Goal: Task Accomplishment & Management: Use online tool/utility

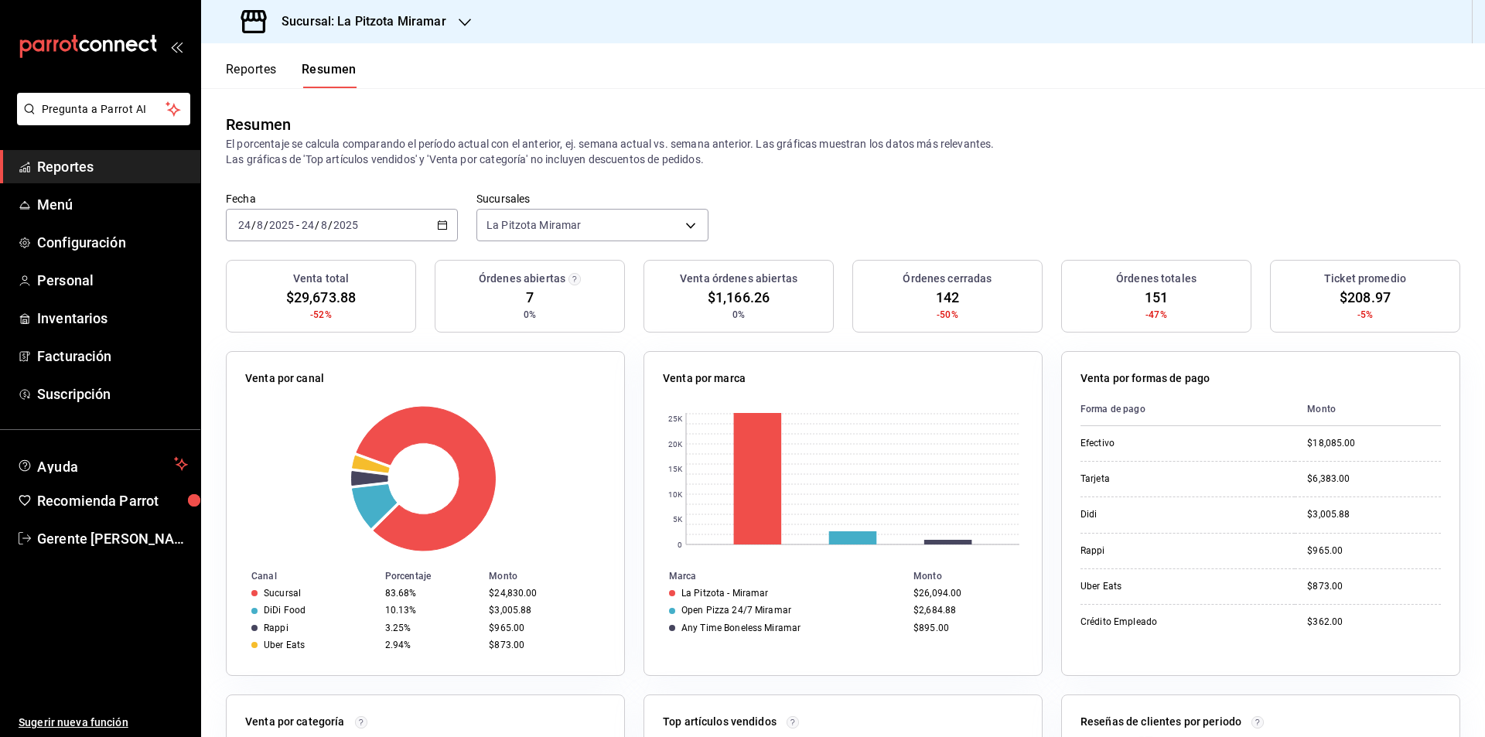
click at [446, 227] on div "[DATE] [DATE] - [DATE] [DATE]" at bounding box center [342, 225] width 232 height 32
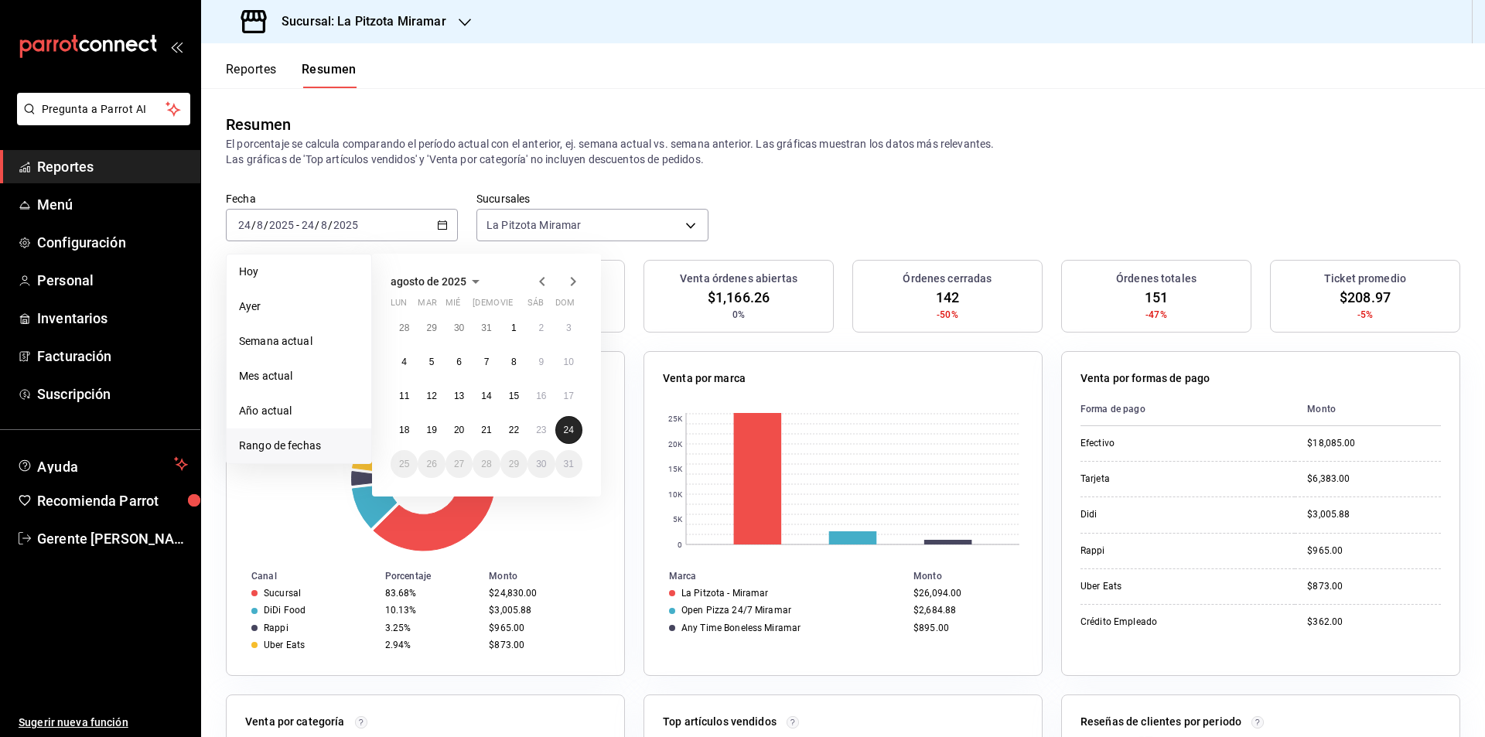
click at [561, 426] on button "24" at bounding box center [568, 430] width 27 height 28
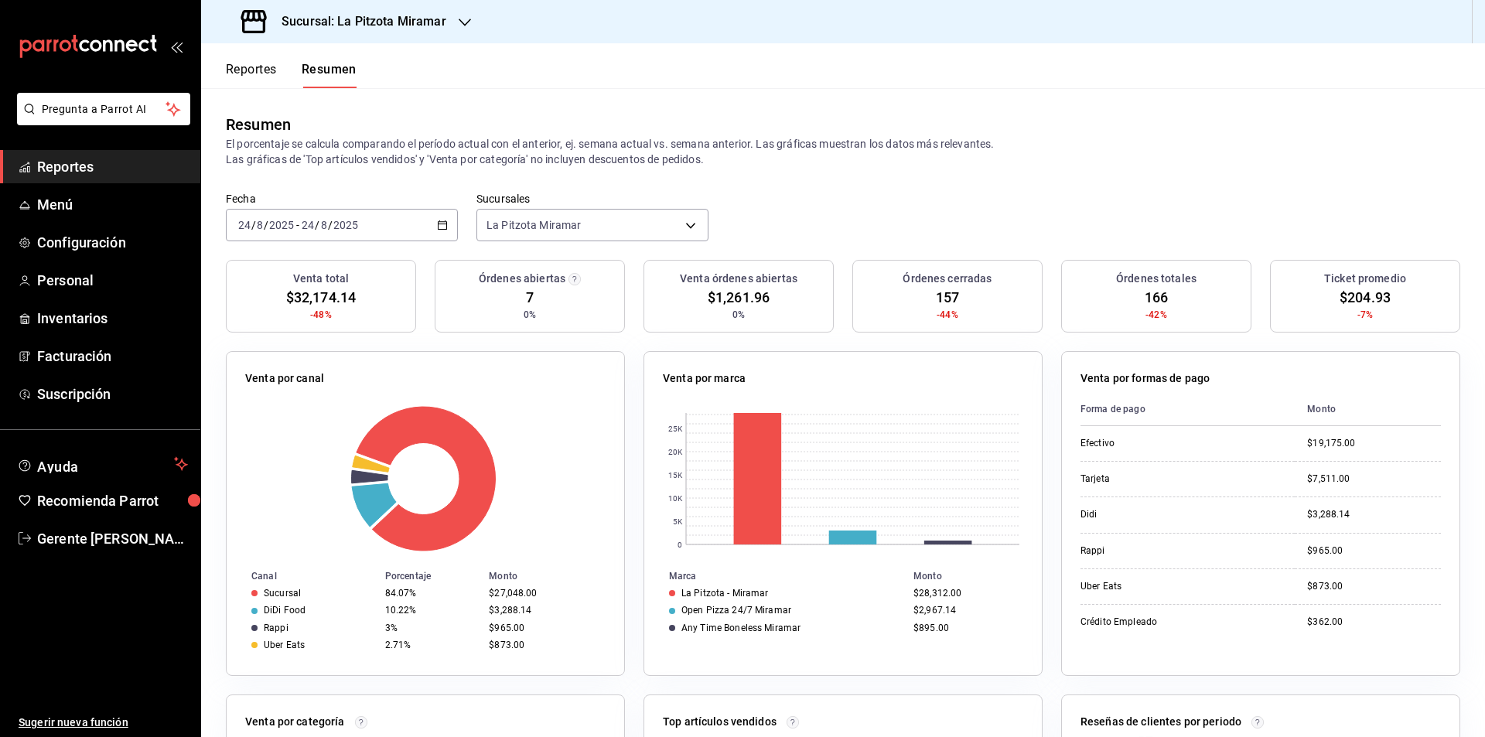
click at [434, 230] on div "[DATE] [DATE] - [DATE] [DATE]" at bounding box center [342, 225] width 232 height 32
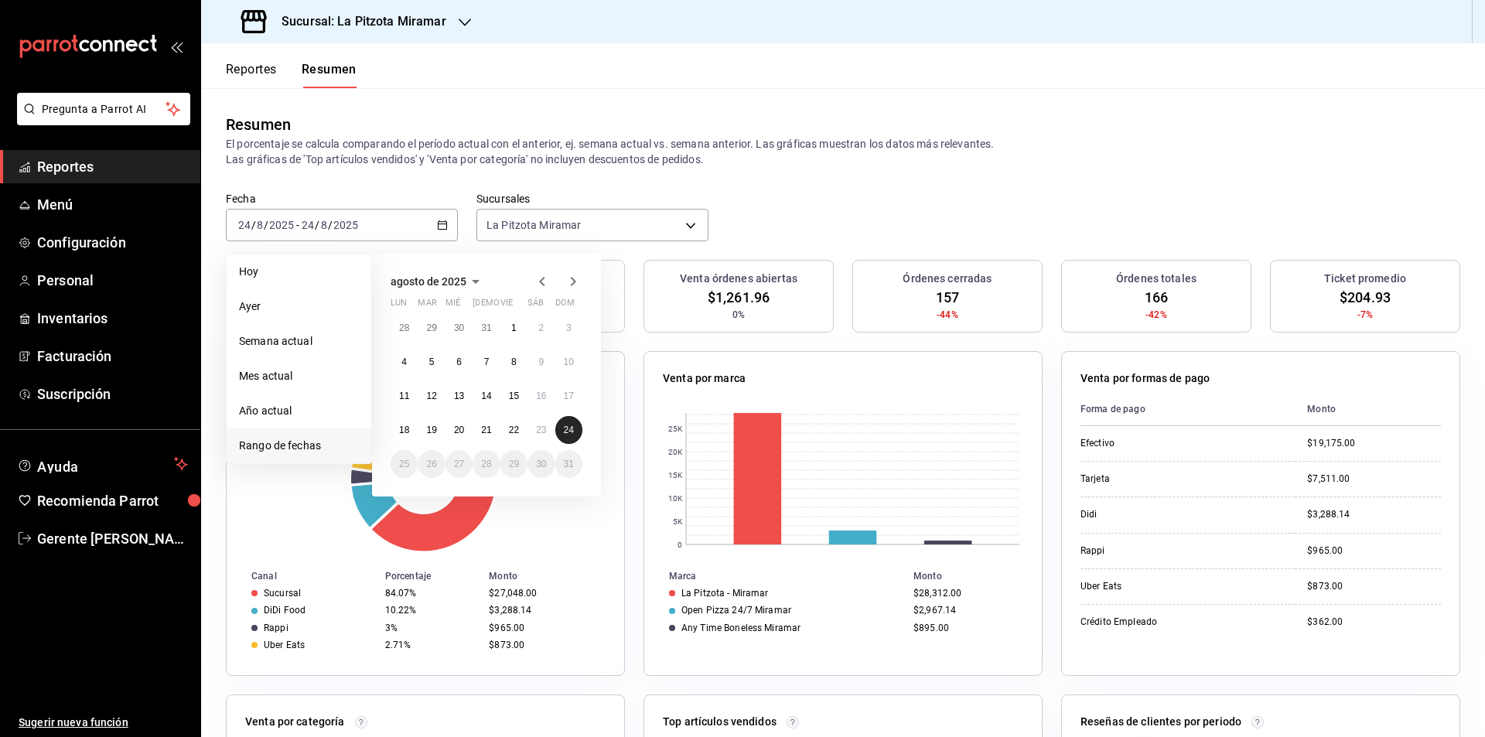
click at [568, 431] on abbr "24" at bounding box center [569, 430] width 10 height 11
drag, startPoint x: 568, startPoint y: 431, endPoint x: 557, endPoint y: 438, distance: 12.7
click at [567, 431] on abbr "24" at bounding box center [569, 430] width 10 height 11
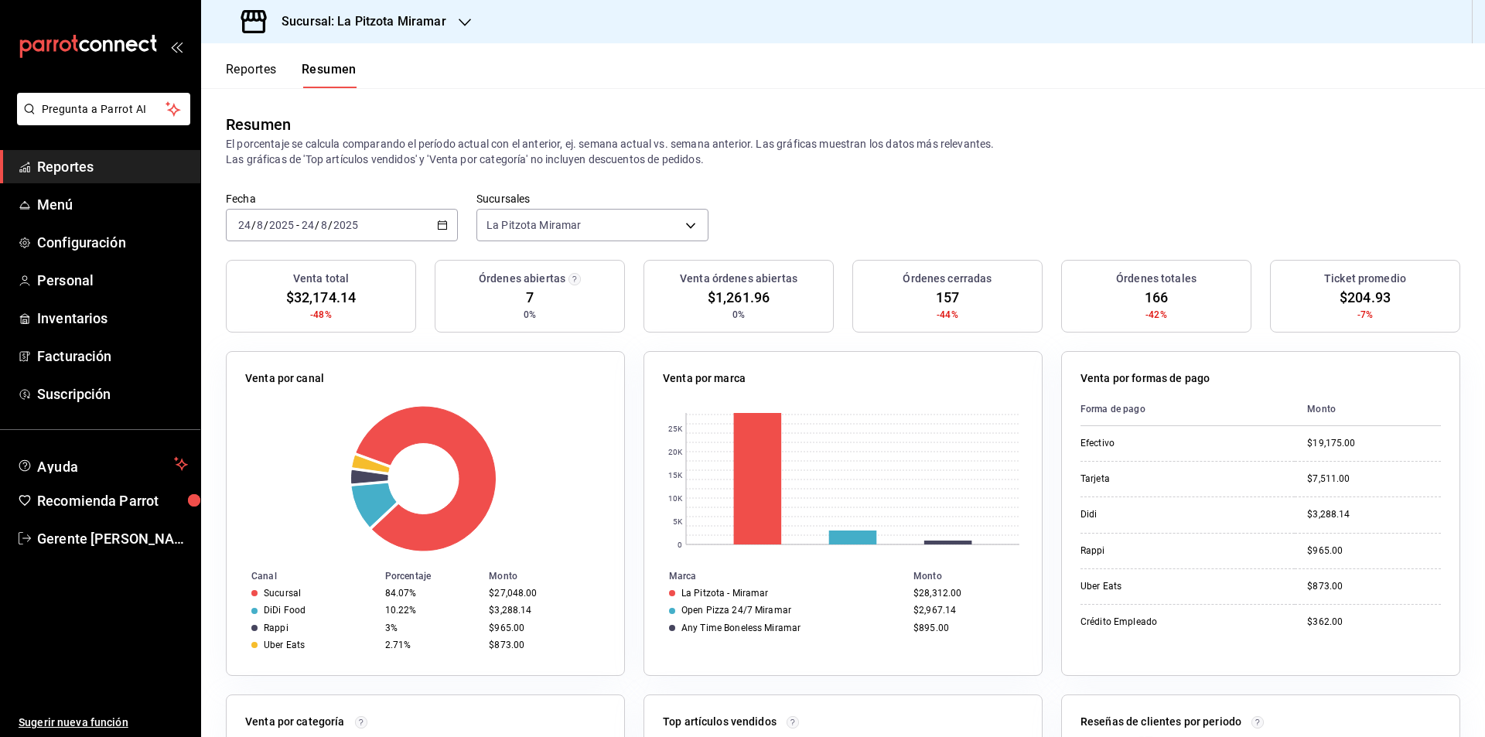
click at [448, 227] on div "[DATE] [DATE] - [DATE] [DATE]" at bounding box center [342, 225] width 232 height 32
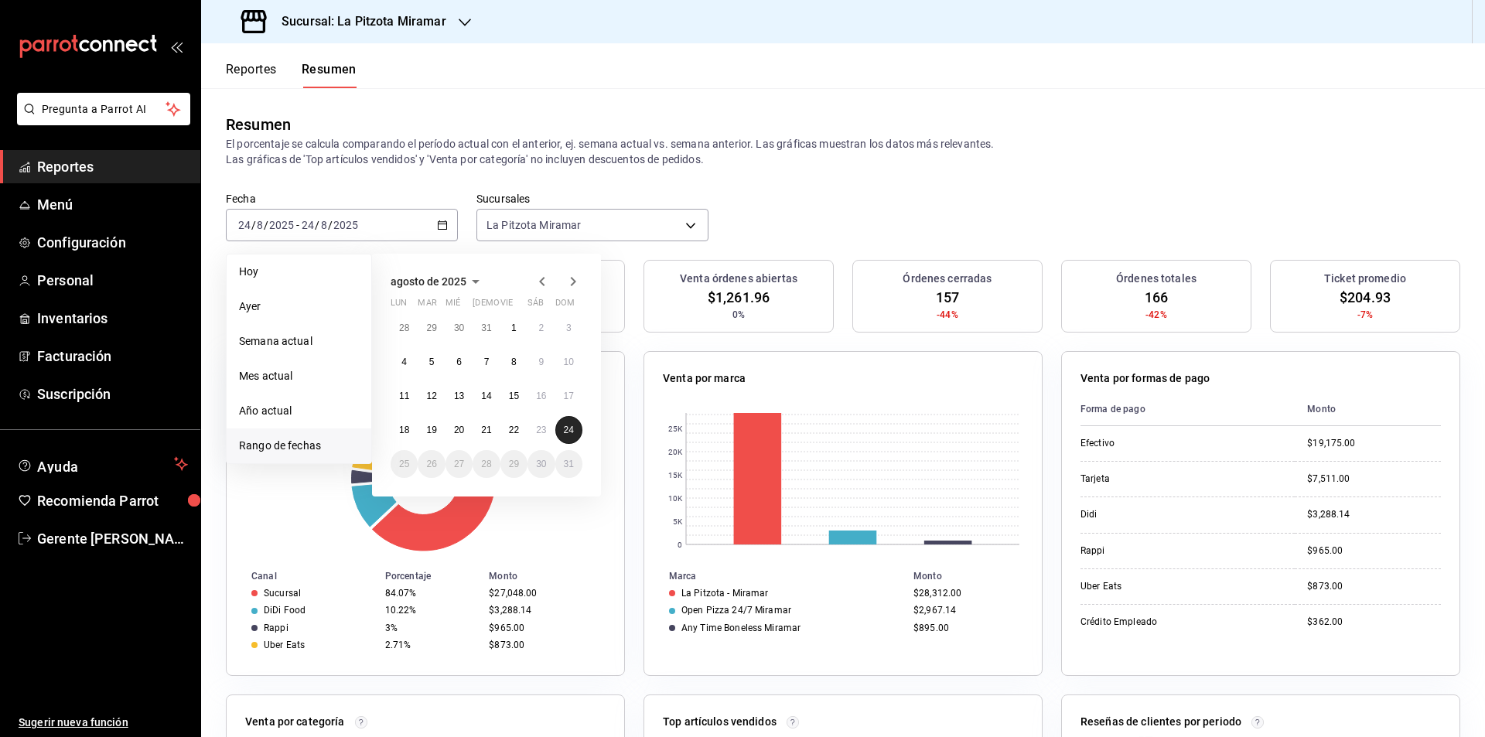
click at [581, 428] on button "24" at bounding box center [568, 430] width 27 height 28
click at [585, 430] on div "[DATE] lun mar mié jue vie sáb dom 28 29 30 31 1 2 3 4 5 6 7 8 9 10 11 12 13 14…" at bounding box center [486, 375] width 229 height 243
click at [579, 428] on button "24" at bounding box center [568, 430] width 27 height 28
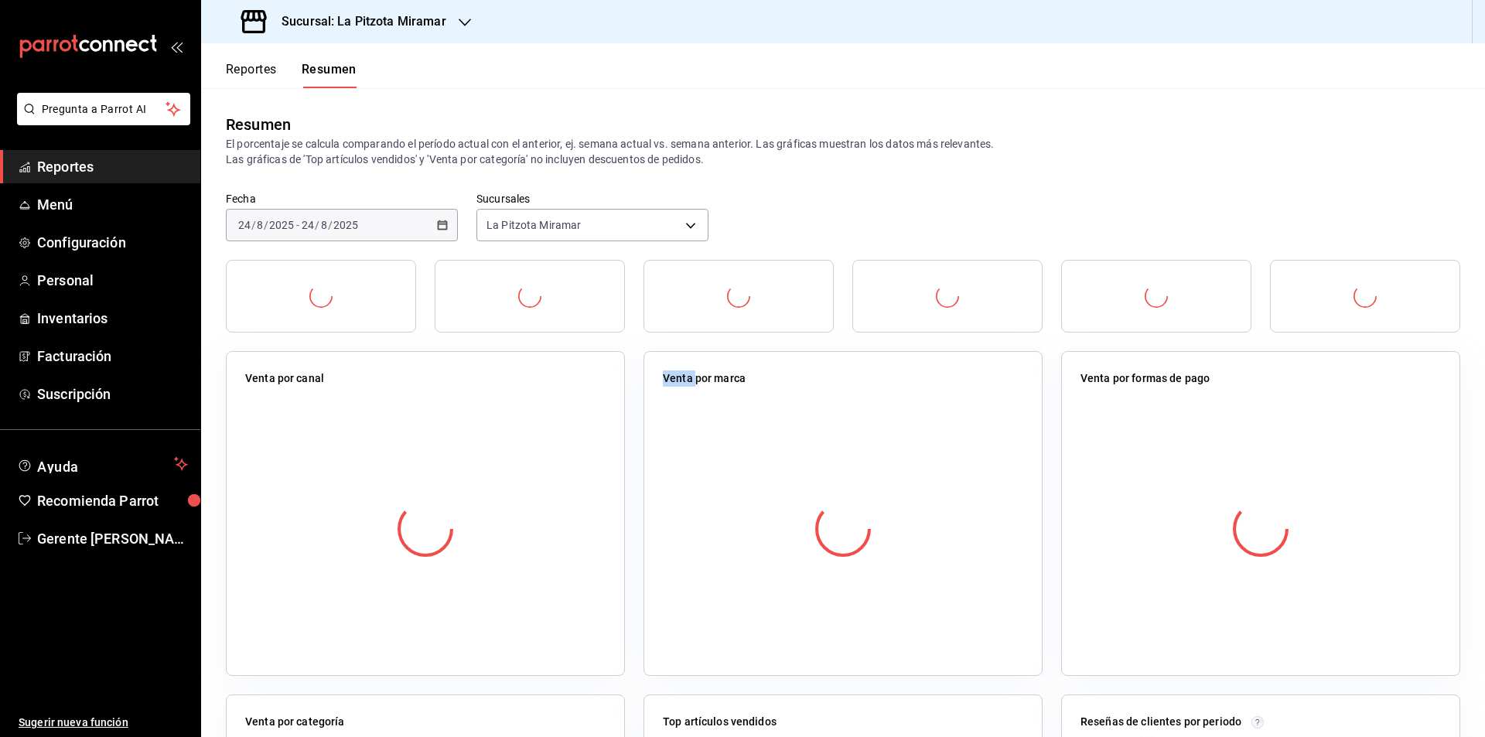
click at [579, 428] on div at bounding box center [425, 529] width 360 height 272
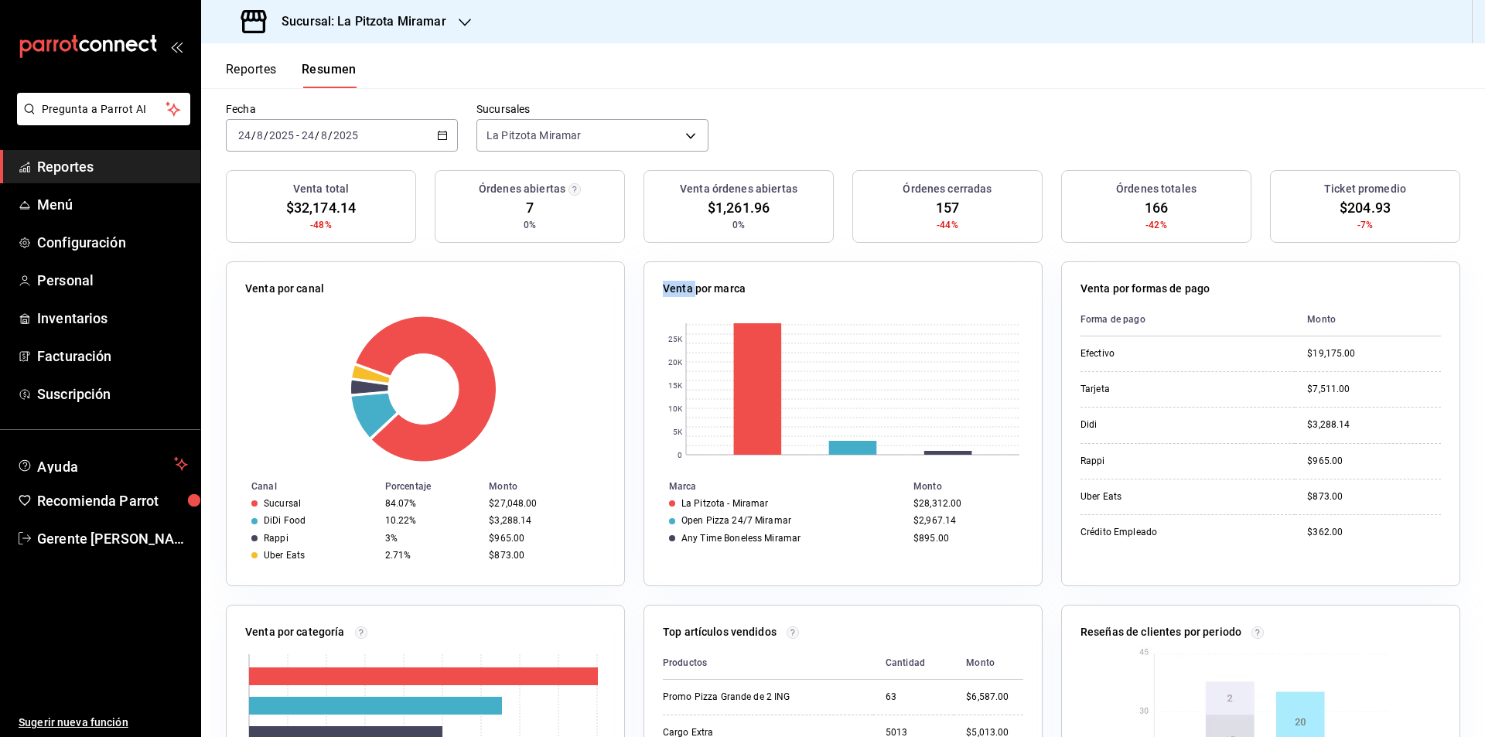
scroll to position [232, 0]
